Goal: Connect with others: Connect with other users

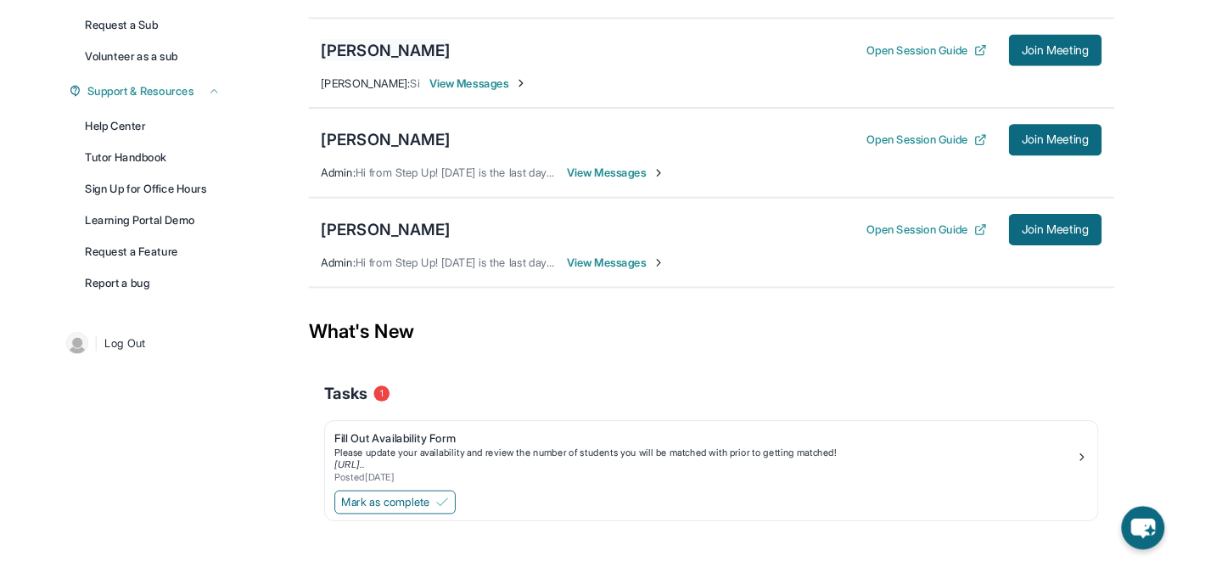
scroll to position [362, 0]
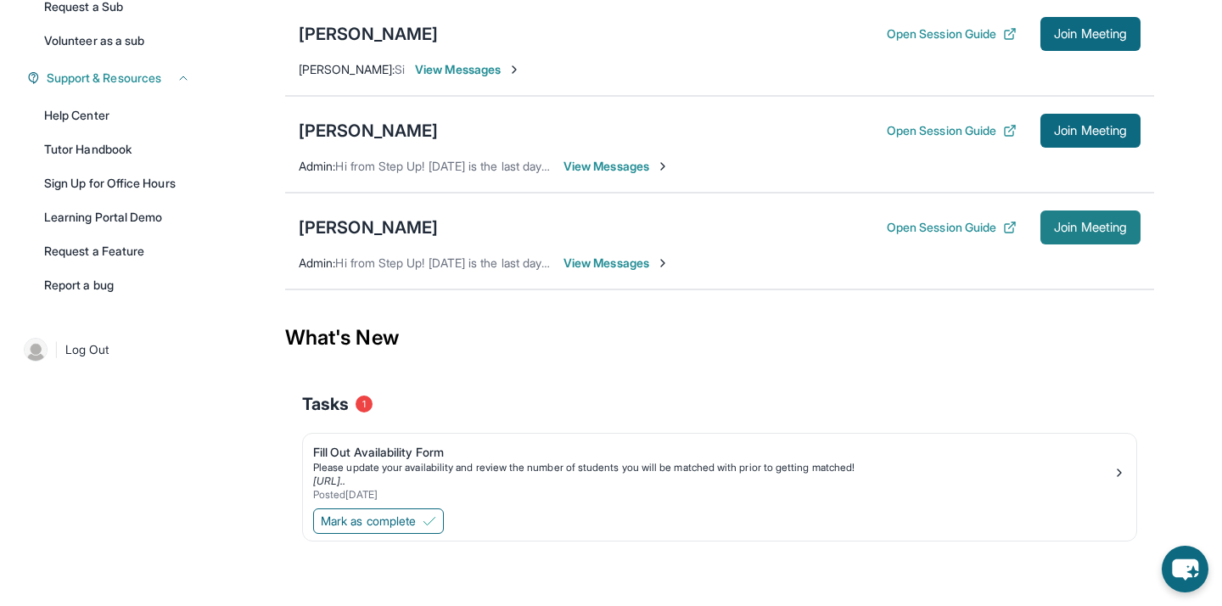
click at [1054, 228] on span "Join Meeting" at bounding box center [1090, 227] width 73 height 10
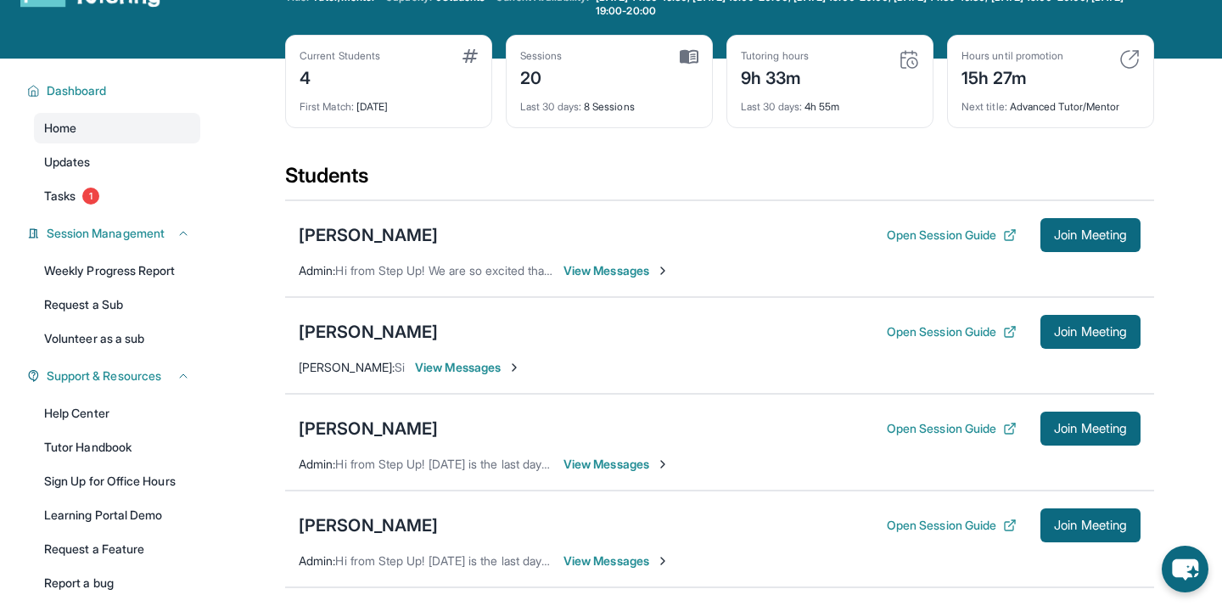
scroll to position [106, 0]
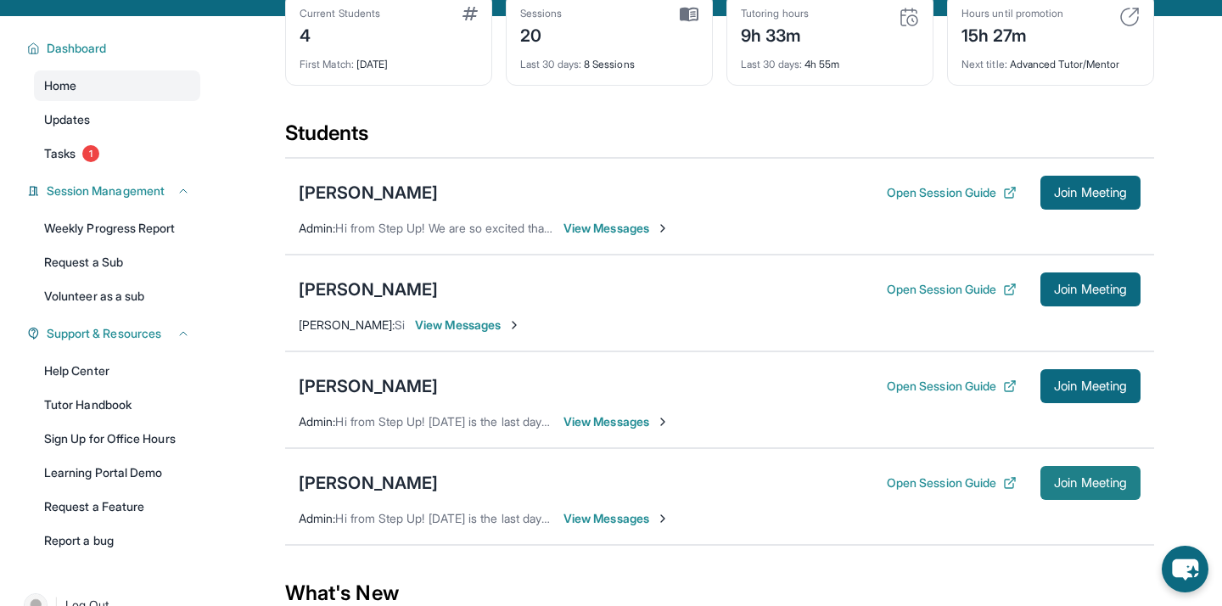
click at [1071, 482] on span "Join Meeting" at bounding box center [1090, 483] width 73 height 10
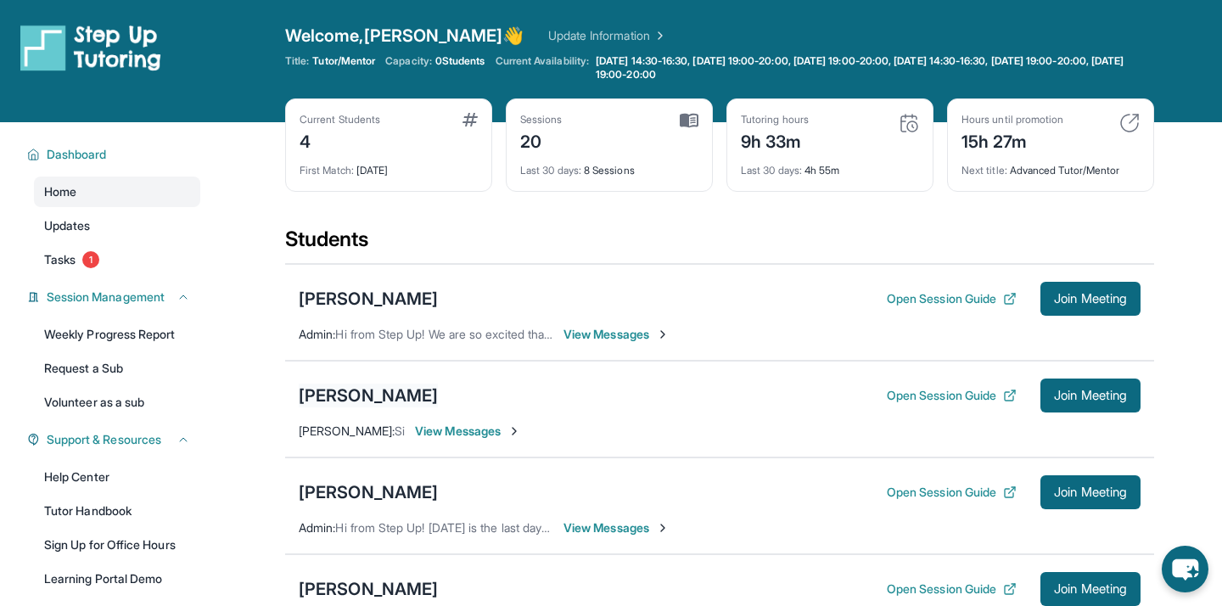
click at [356, 392] on div "[PERSON_NAME]" at bounding box center [368, 396] width 139 height 24
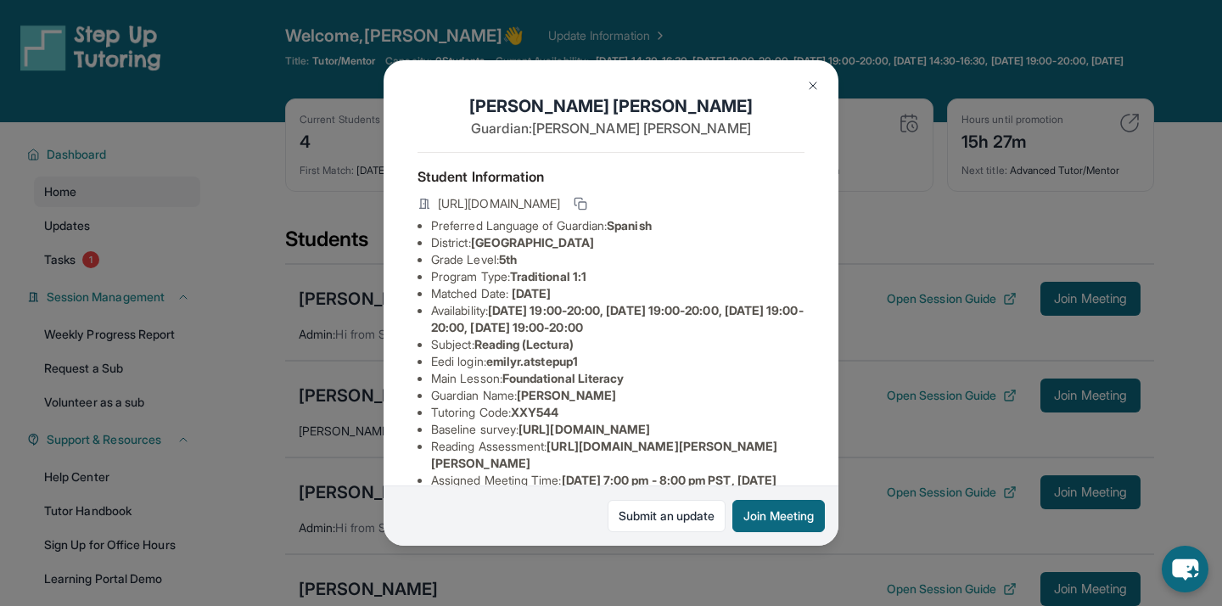
scroll to position [280, 0]
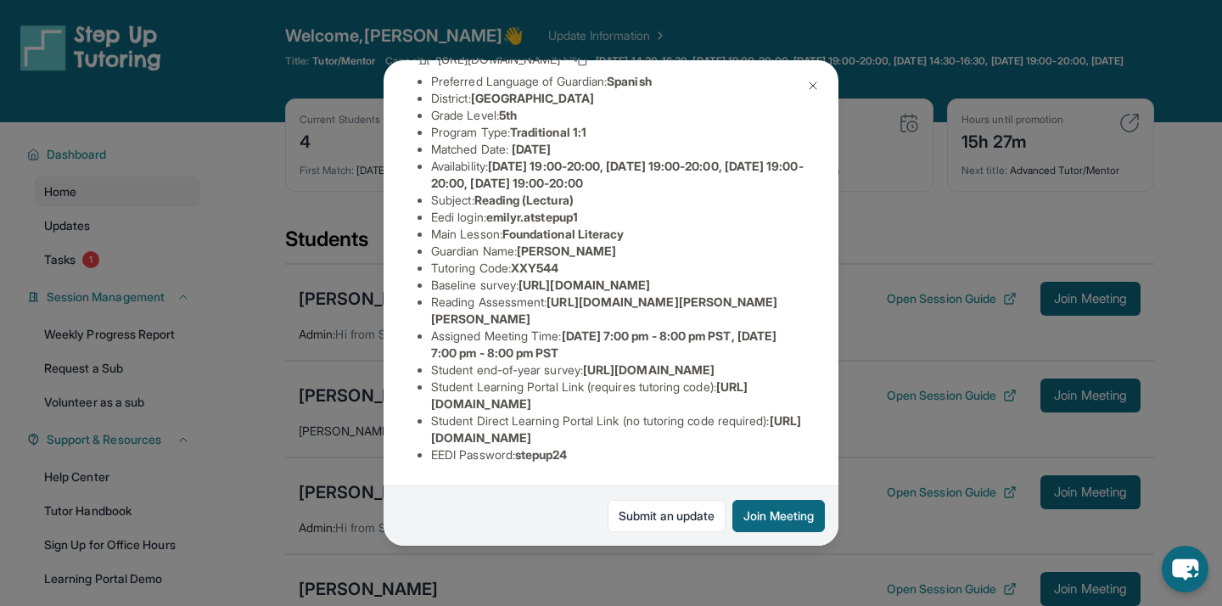
click at [482, 426] on li "Student Direct Learning Portal Link (no tutoring code required) : https://stude…" at bounding box center [617, 429] width 373 height 34
click at [482, 434] on span "https://student-portal.stepuptutoring.org/student/XXY544" at bounding box center [616, 428] width 370 height 31
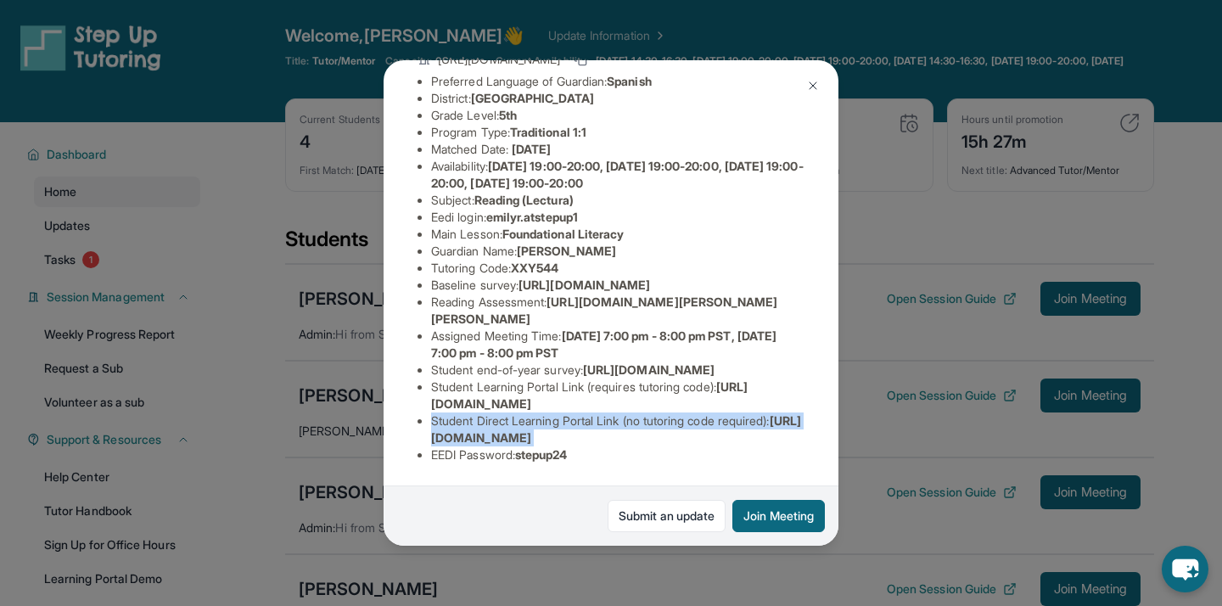
click at [482, 434] on span "https://student-portal.stepuptutoring.org/student/XXY544" at bounding box center [616, 428] width 370 height 31
copy li "Student Direct Learning Portal Link (no tutoring code required) : https://stude…"
click at [763, 513] on button "Join Meeting" at bounding box center [778, 516] width 93 height 32
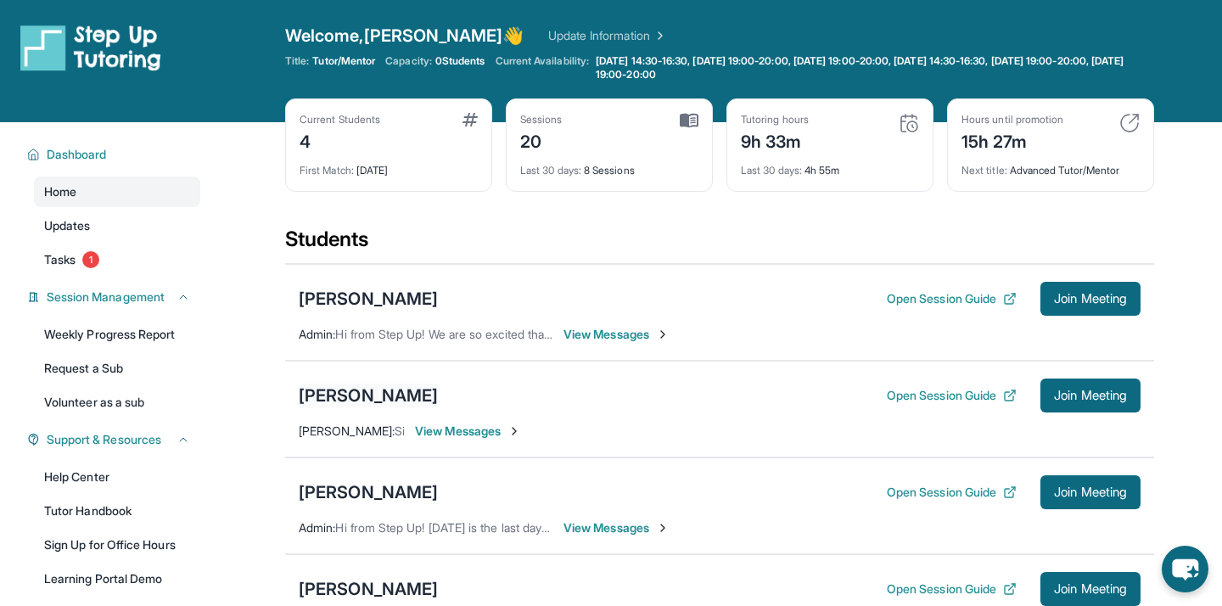
click at [362, 393] on div "[PERSON_NAME]" at bounding box center [368, 396] width 139 height 24
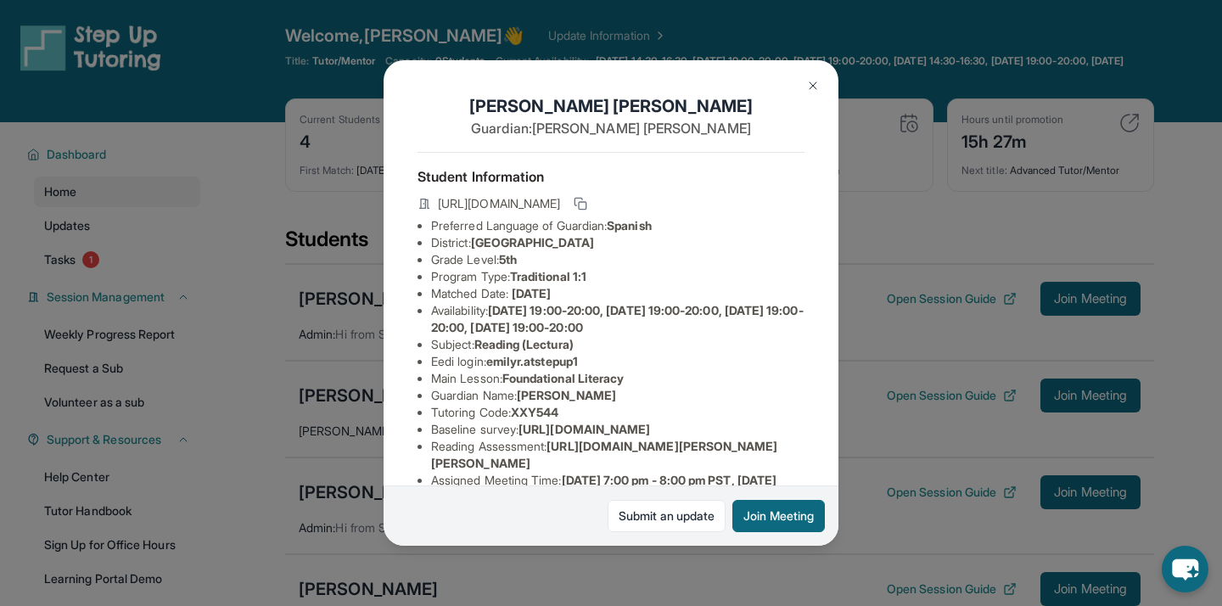
click at [362, 352] on div "Emily Rivera Guardian: Ricardo Josue Student Information https://student-portal…" at bounding box center [611, 303] width 1222 height 606
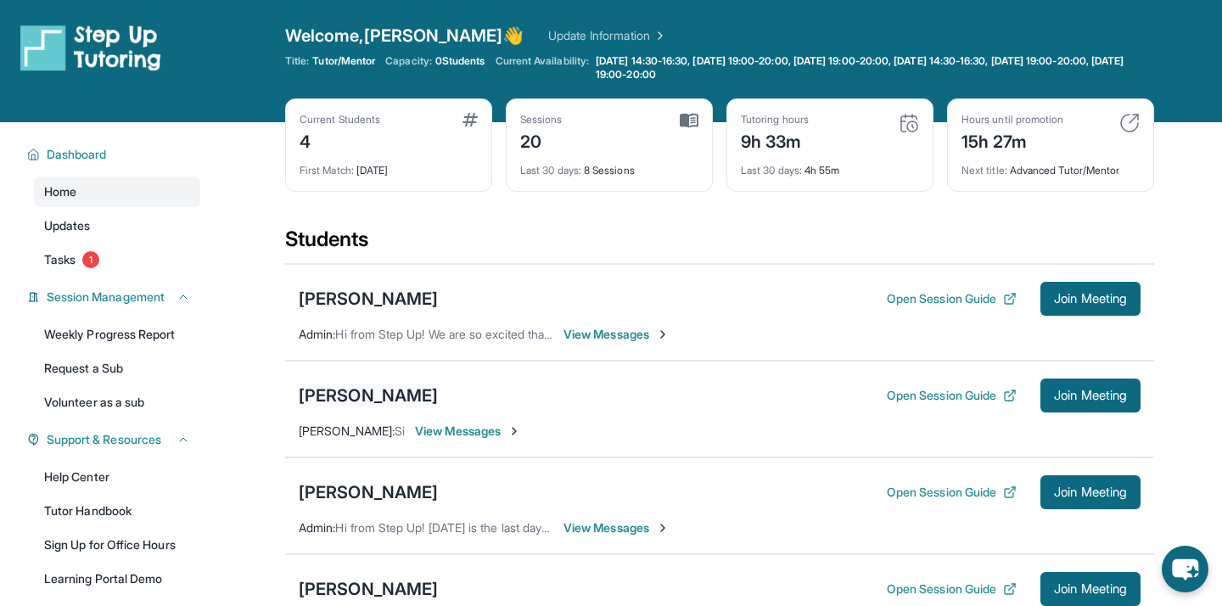
click at [314, 393] on div "[PERSON_NAME]" at bounding box center [368, 396] width 139 height 24
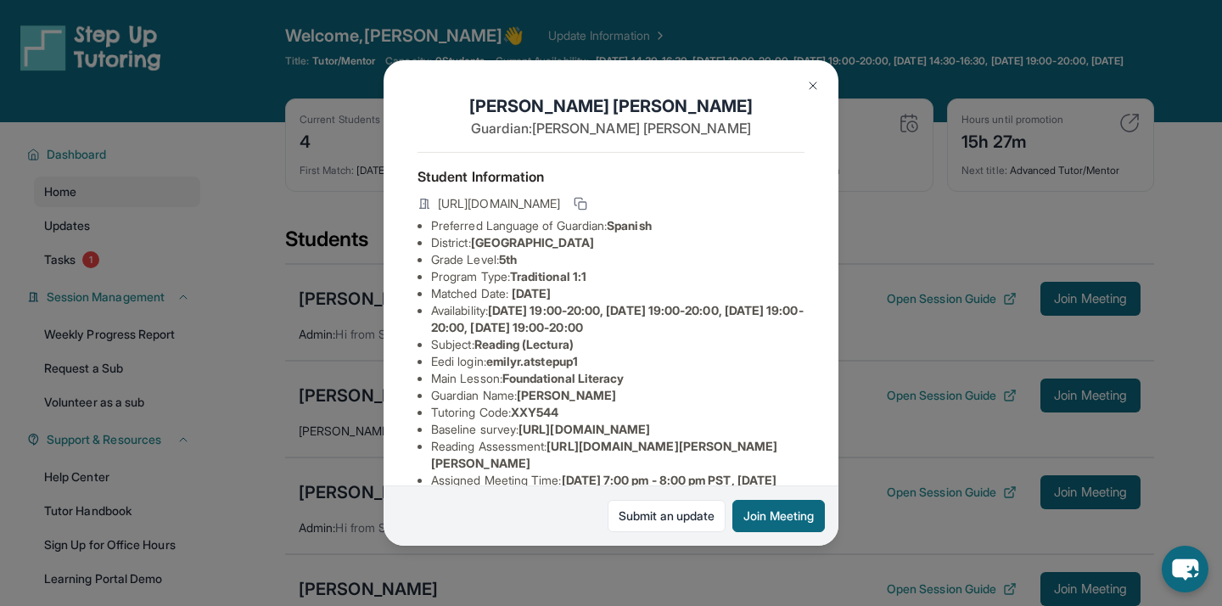
click at [343, 373] on div "Emily Rivera Guardian: Ricardo Josue Student Information https://student-portal…" at bounding box center [611, 303] width 1222 height 606
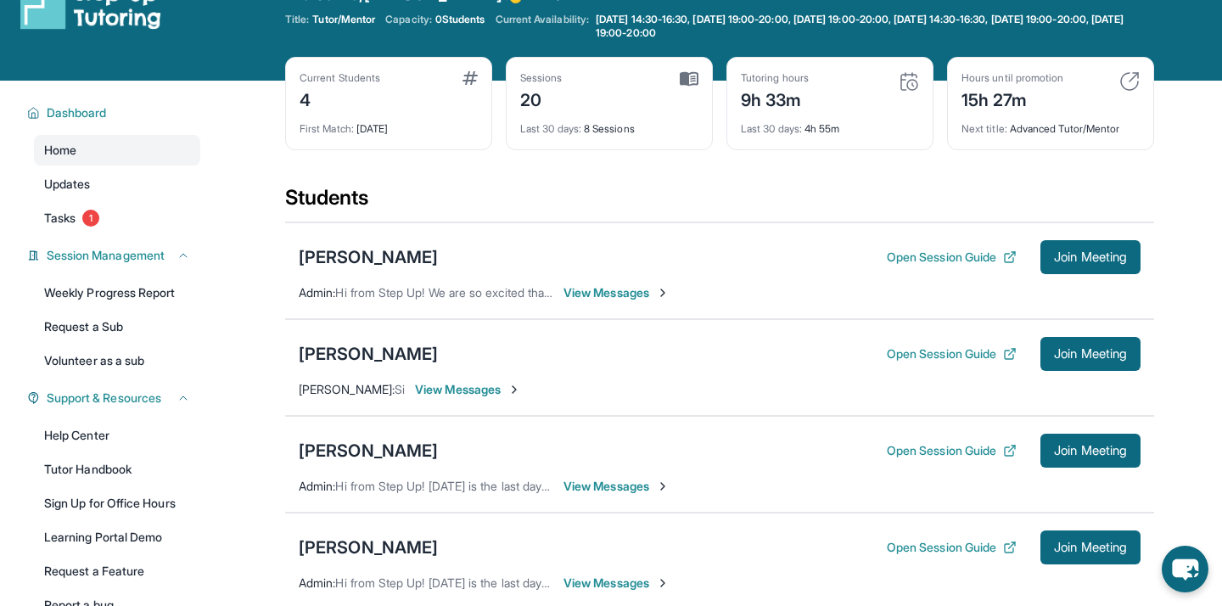
scroll to position [60, 0]
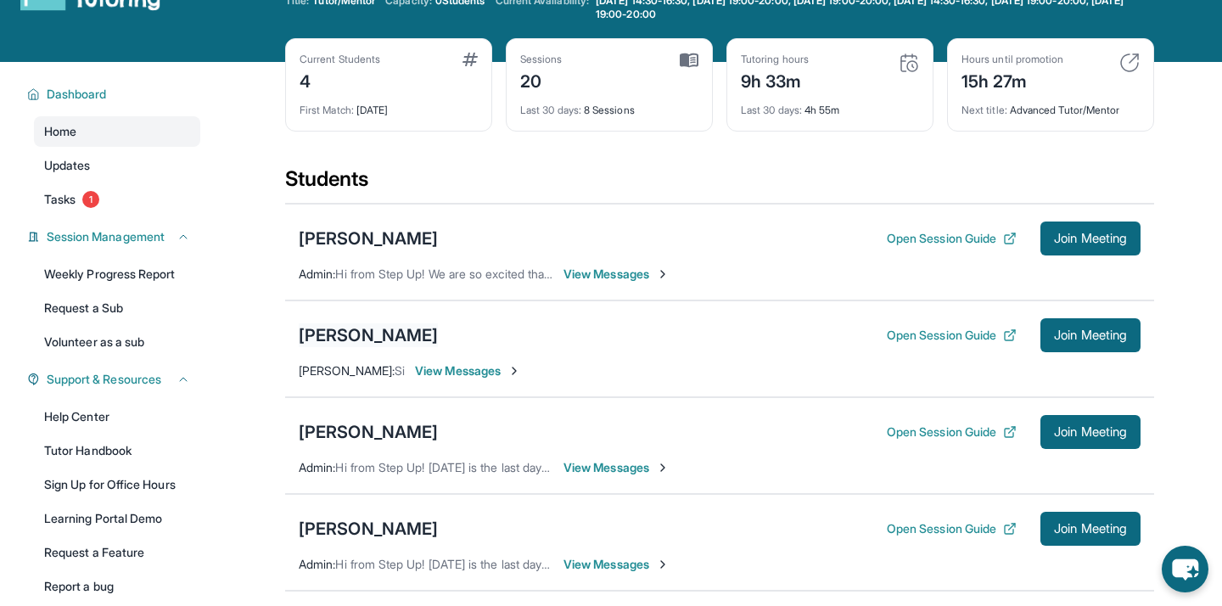
click at [388, 330] on div "[PERSON_NAME]" at bounding box center [368, 335] width 139 height 24
